Goal: Transaction & Acquisition: Purchase product/service

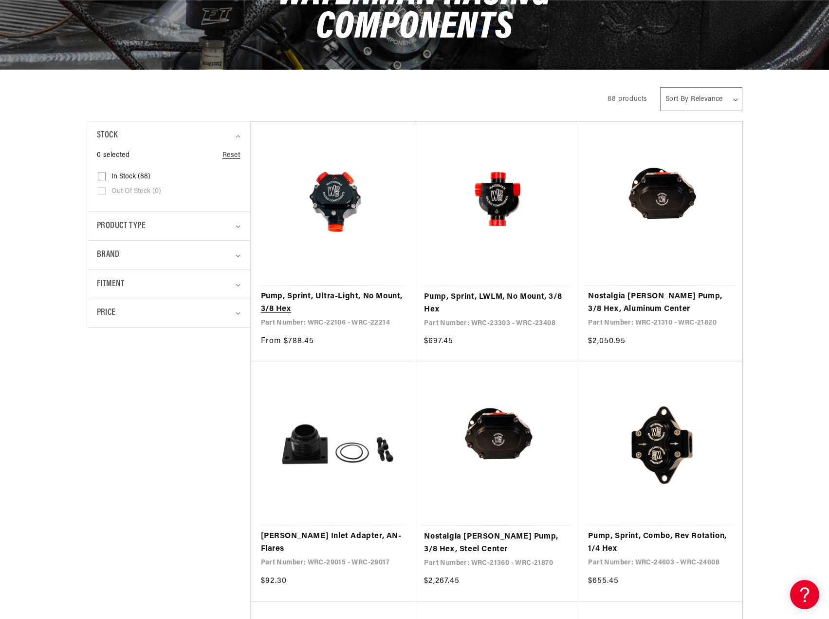
click at [329, 294] on link "Pump, Sprint, Ultra-Light, No Mount, 3/8 Hex" at bounding box center [333, 302] width 144 height 25
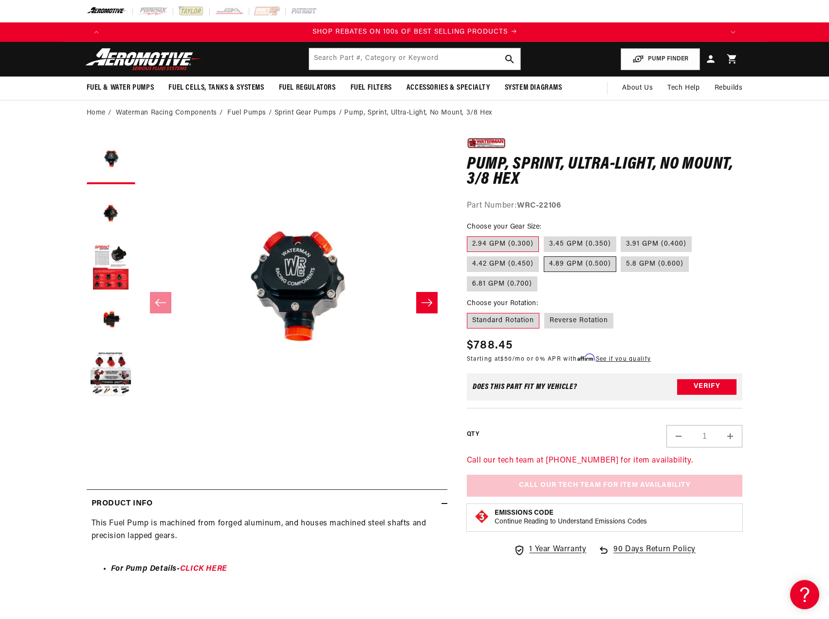
scroll to position [0, 1235]
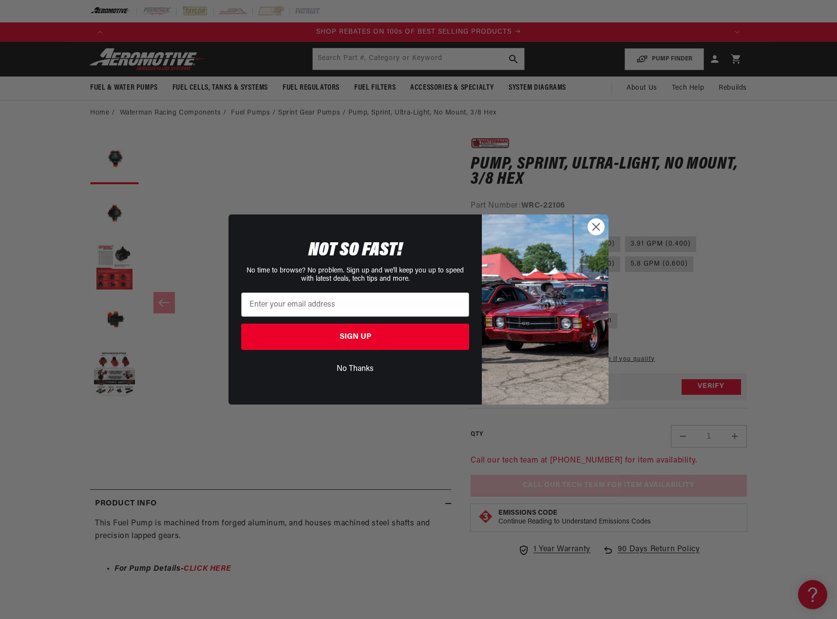
click at [598, 226] on circle "Close dialog" at bounding box center [596, 227] width 16 height 16
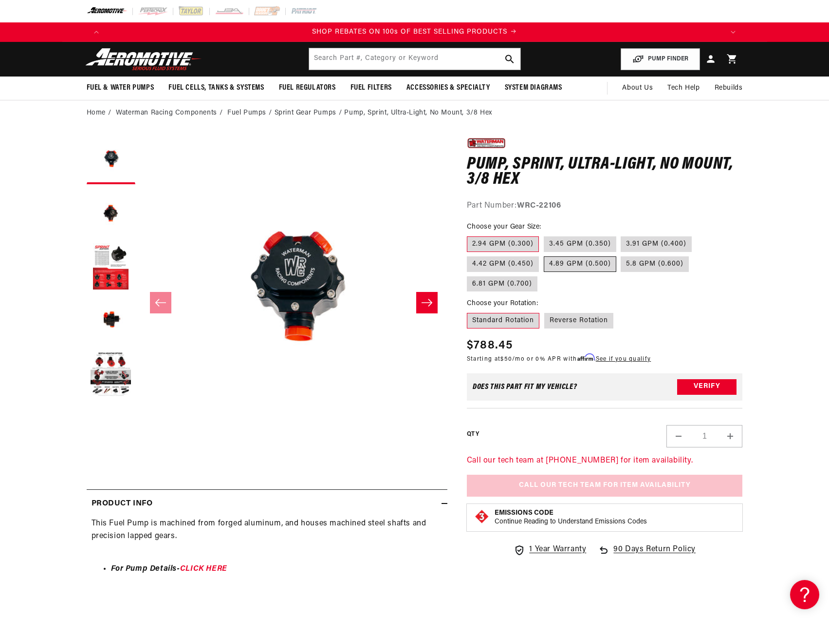
click at [568, 262] on label "4.89 GPM (0.500)" at bounding box center [580, 264] width 73 height 16
click at [545, 255] on input "4.89 GPM (0.500)" at bounding box center [544, 254] width 0 height 0
radio input "true"
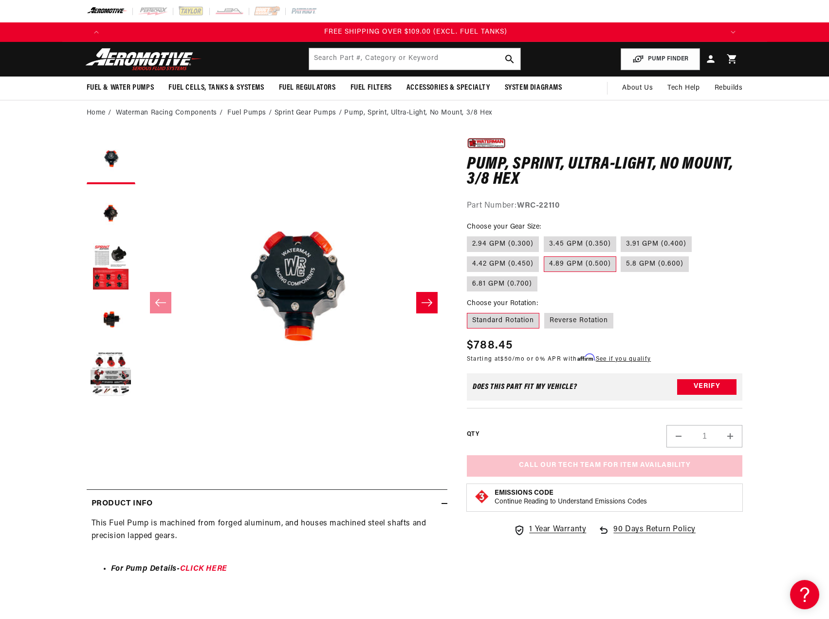
scroll to position [0, 1853]
click at [112, 363] on button "Load image 5 in gallery view" at bounding box center [111, 374] width 49 height 49
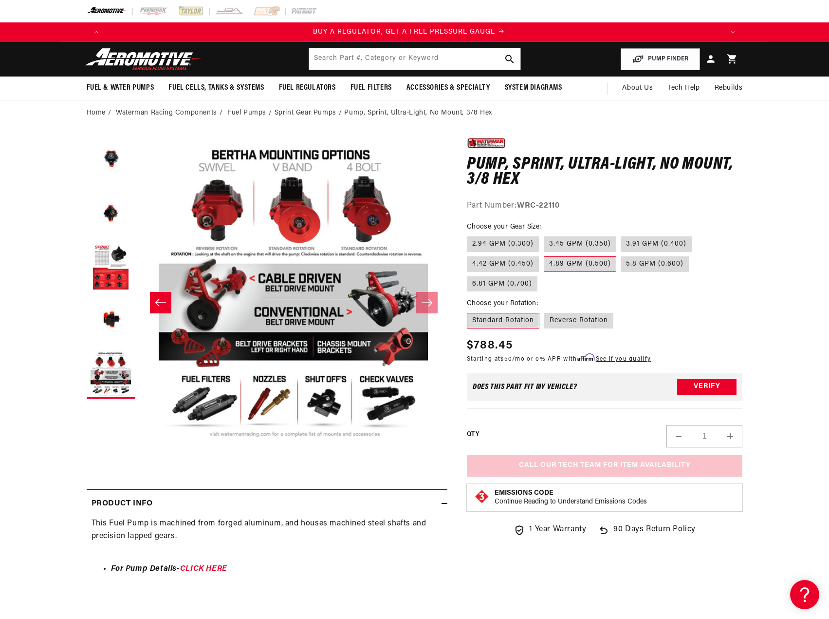
scroll to position [0, 0]
